Goal: Check status: Check status

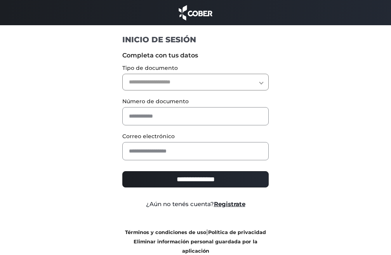
click at [153, 85] on select "**********" at bounding box center [195, 82] width 147 height 17
select select "***"
click at [122, 74] on select "**********" at bounding box center [195, 82] width 147 height 17
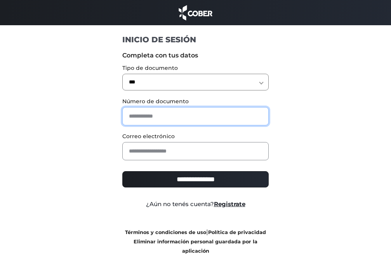
click at [140, 116] on input "text" at bounding box center [195, 116] width 147 height 18
type input "********"
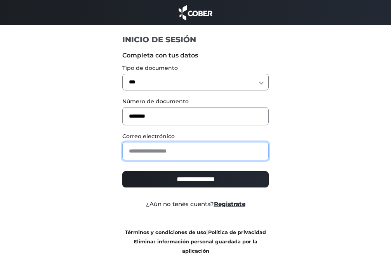
click at [140, 155] on input "email" at bounding box center [195, 151] width 147 height 18
type input "**********"
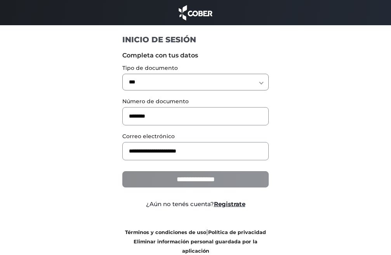
click at [169, 180] on input "**********" at bounding box center [195, 179] width 147 height 16
type input "**********"
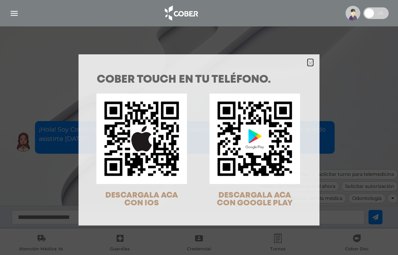
click at [307, 62] on polygon "Close" at bounding box center [310, 63] width 6 height 6
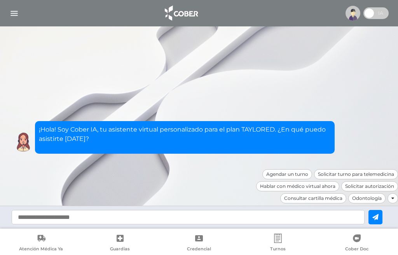
click at [41, 219] on input "text" at bounding box center [188, 217] width 353 height 14
type input "**********"
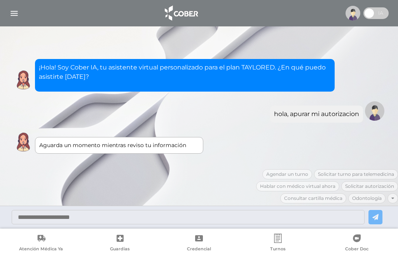
click at [17, 14] on img "button" at bounding box center [14, 14] width 10 height 10
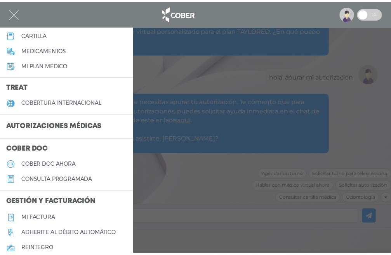
scroll to position [117, 0]
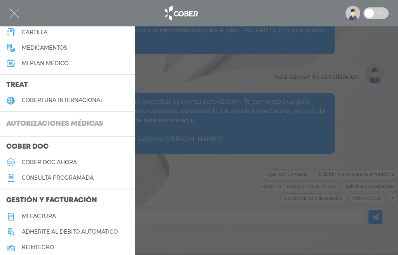
click at [42, 124] on h3 "Autorizaciones médicas" at bounding box center [54, 124] width 109 height 15
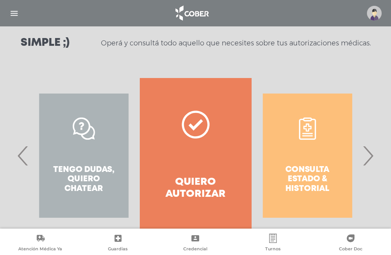
scroll to position [117, 0]
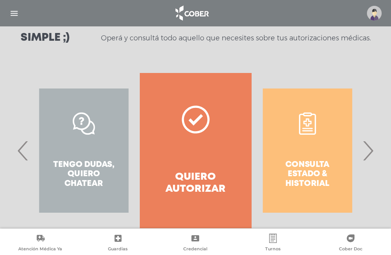
click at [298, 161] on div "Consulta estado & historial" at bounding box center [308, 150] width 112 height 155
click at [369, 155] on span "›" at bounding box center [368, 151] width 15 height 42
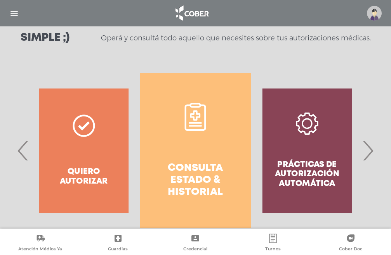
click at [194, 131] on link "Consulta estado & historial" at bounding box center [196, 150] width 112 height 155
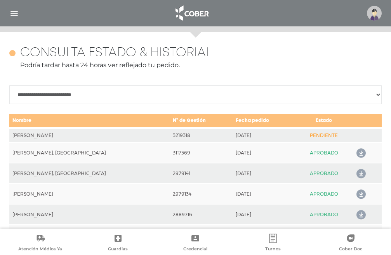
scroll to position [345, 0]
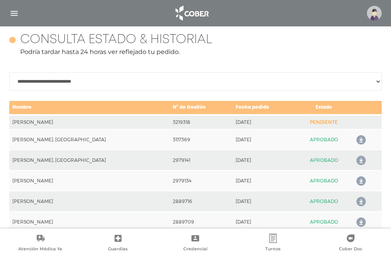
click at [182, 124] on td "3219318" at bounding box center [201, 122] width 63 height 14
click at [76, 124] on td "NOVARO, FABIANA LEONOR" at bounding box center [89, 122] width 161 height 14
click at [141, 121] on td "NOVARO, FABIANA LEONOR" at bounding box center [89, 122] width 161 height 14
drag, startPoint x: 143, startPoint y: 122, endPoint x: 168, endPoint y: 125, distance: 24.3
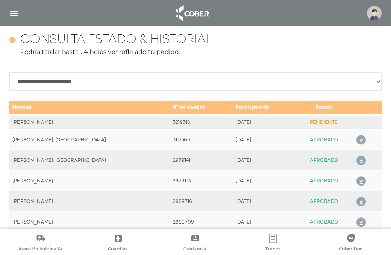
click at [170, 125] on td "3219318" at bounding box center [201, 122] width 63 height 14
click at [170, 121] on td "3219318" at bounding box center [201, 122] width 63 height 14
drag, startPoint x: 141, startPoint y: 120, endPoint x: 245, endPoint y: 121, distance: 103.4
click at [245, 121] on tr "NOVARO, FABIANA LEONOR 3219318 2025-09-11 PENDIENTE" at bounding box center [195, 122] width 373 height 14
copy tr "3219318 2025-09-11"
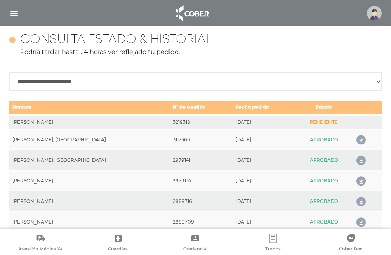
click at [373, 17] on img at bounding box center [374, 13] width 15 height 15
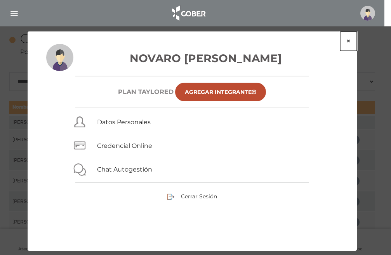
click at [347, 41] on button "×" at bounding box center [348, 40] width 17 height 19
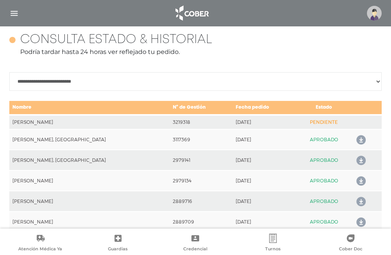
click at [14, 12] on img "button" at bounding box center [14, 14] width 10 height 10
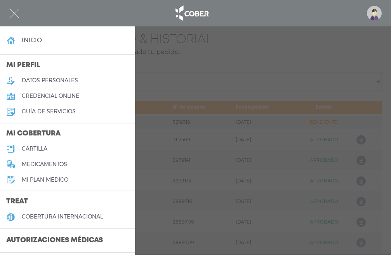
click at [180, 74] on div at bounding box center [195, 127] width 391 height 255
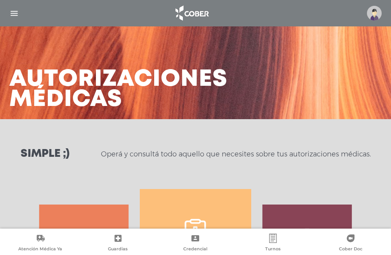
scroll to position [0, 0]
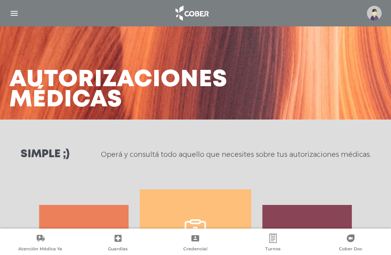
click at [11, 14] on img "button" at bounding box center [14, 14] width 10 height 10
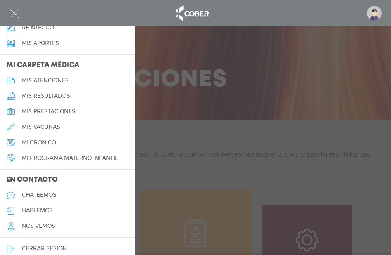
scroll to position [344, 0]
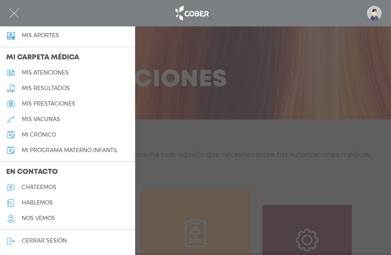
click at [45, 187] on h5 "chateemos" at bounding box center [39, 187] width 35 height 7
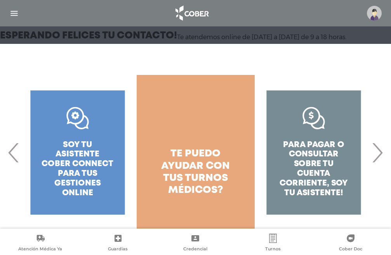
scroll to position [93, 0]
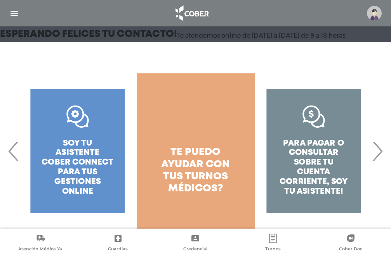
click at [375, 152] on span "›" at bounding box center [377, 151] width 15 height 42
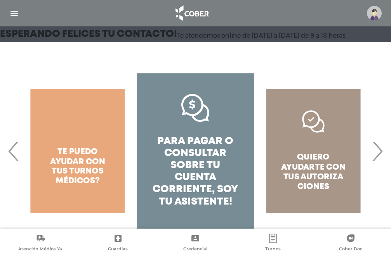
click at [375, 152] on span "›" at bounding box center [377, 151] width 15 height 42
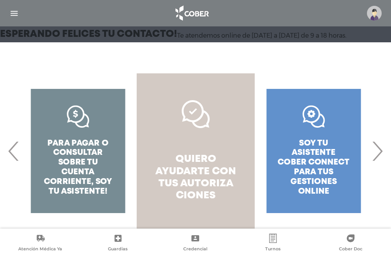
click at [199, 166] on span "quiero ayudarte con tus" at bounding box center [195, 171] width 81 height 33
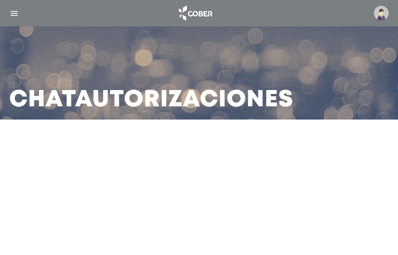
drag, startPoint x: 279, startPoint y: 14, endPoint x: 232, endPoint y: 15, distance: 46.3
click at [277, 14] on div at bounding box center [199, 13] width 398 height 19
